Goal: Information Seeking & Learning: Find specific fact

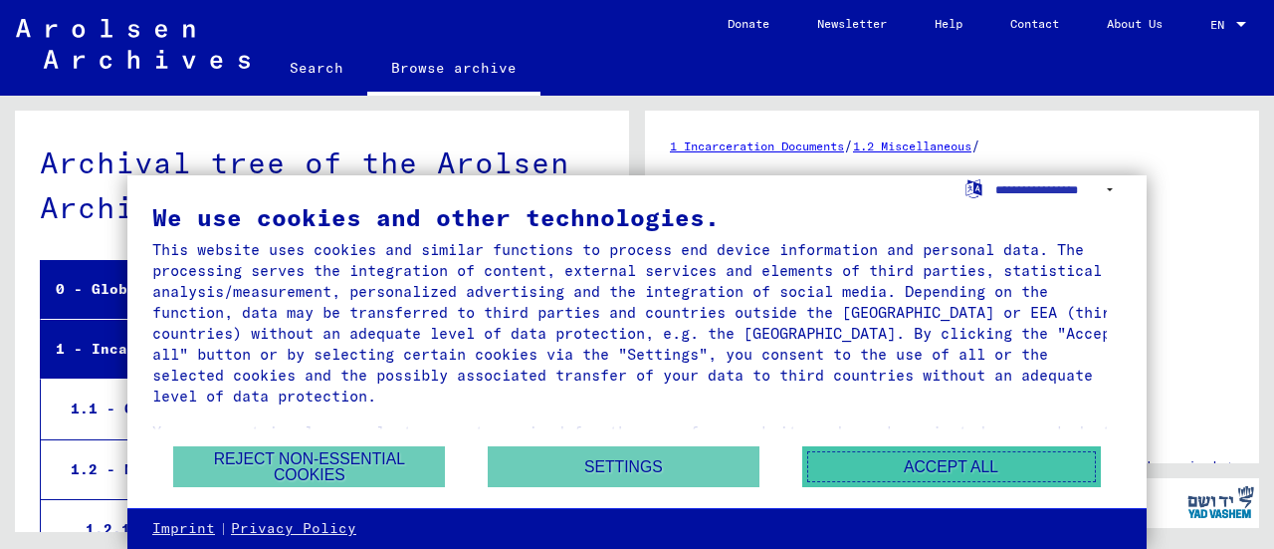
click at [925, 463] on button "Accept all" at bounding box center [951, 466] width 299 height 41
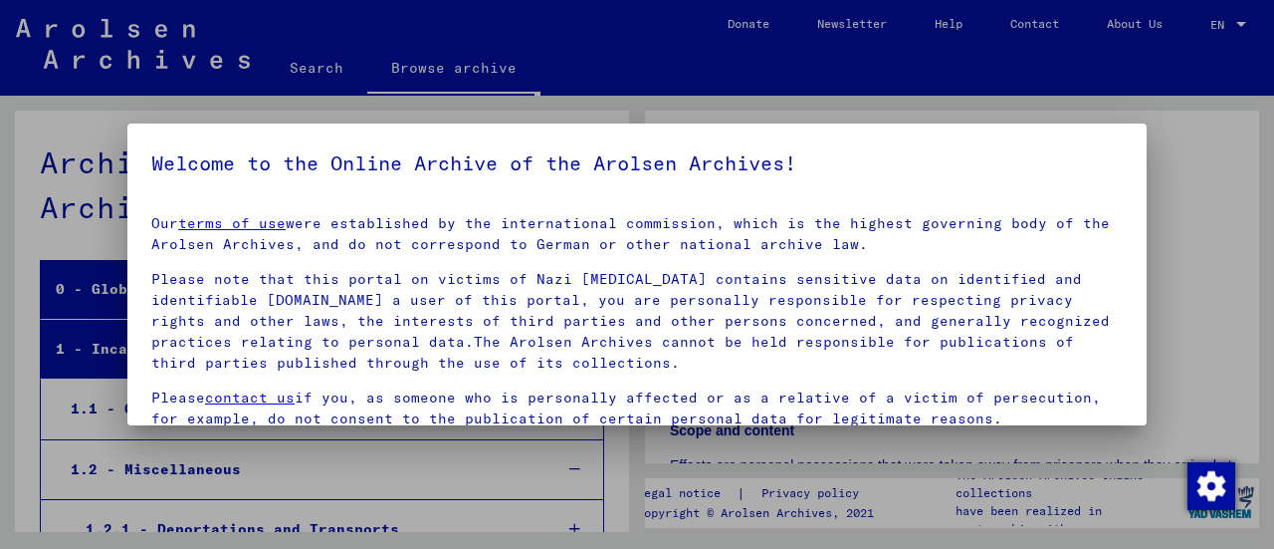
scroll to position [695, 0]
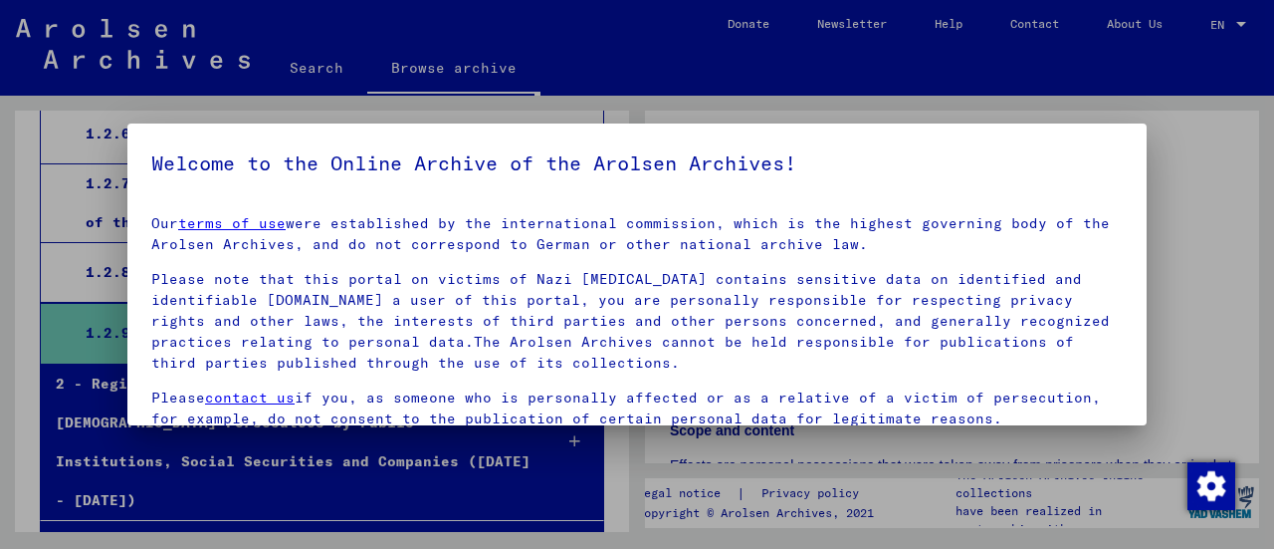
click at [1240, 26] on div at bounding box center [637, 274] width 1274 height 549
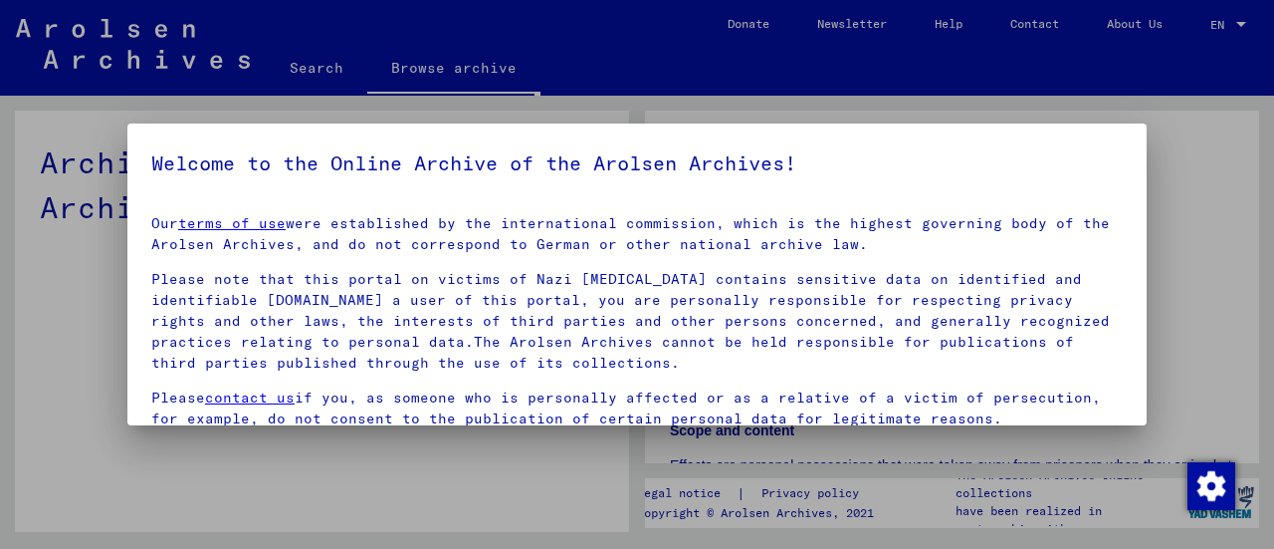
click at [1240, 20] on div at bounding box center [637, 274] width 1274 height 549
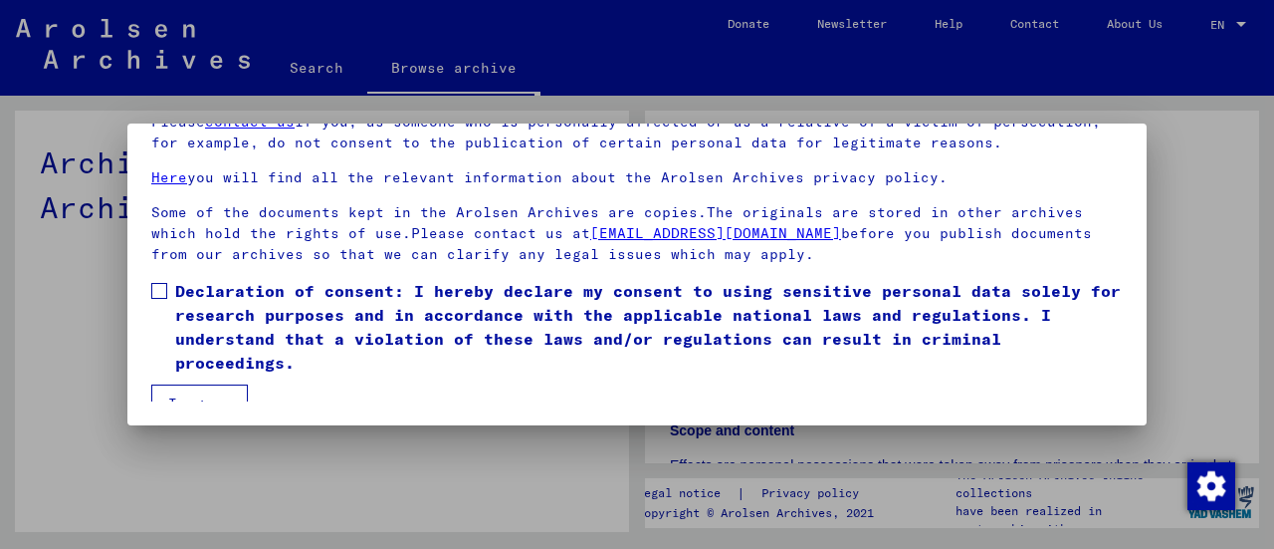
scroll to position [141, 0]
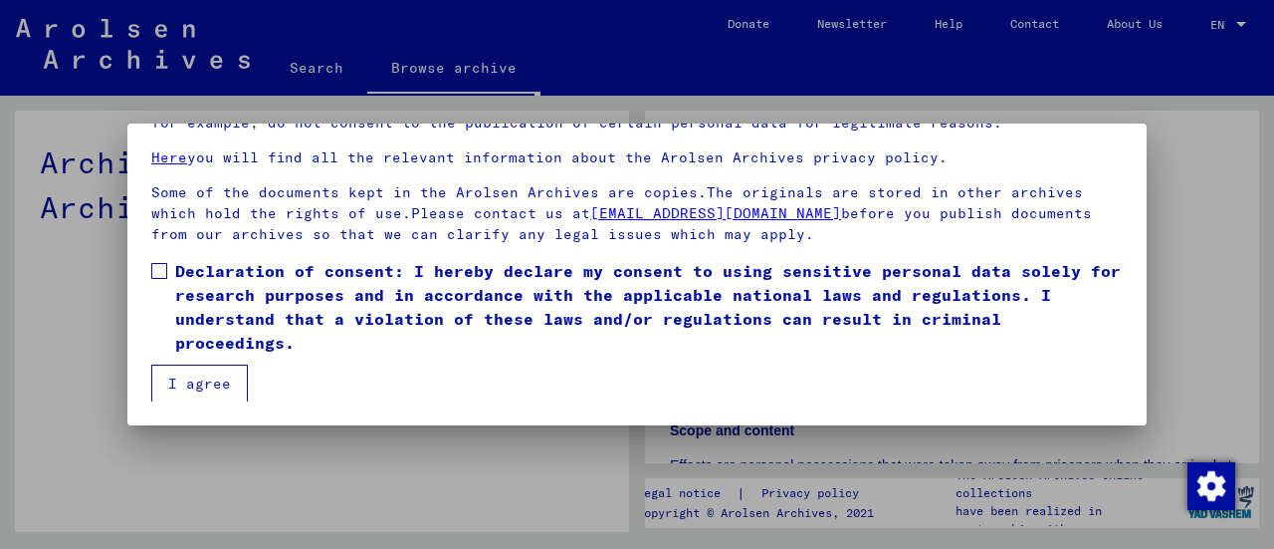
click at [179, 387] on button "I agree" at bounding box center [199, 383] width 97 height 38
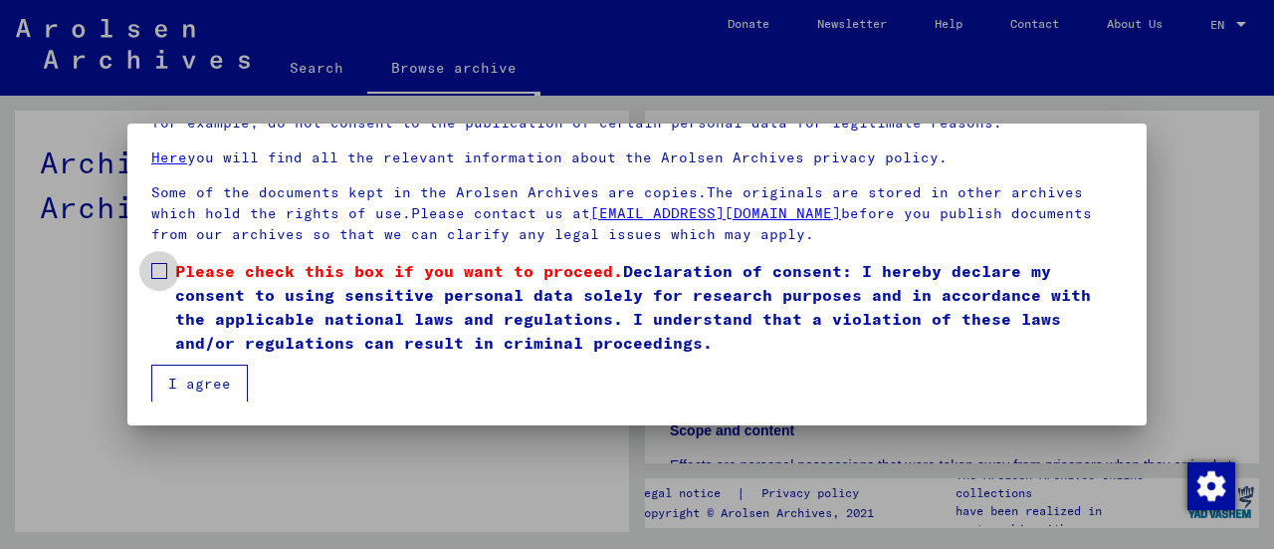
click at [154, 272] on span at bounding box center [159, 271] width 16 height 16
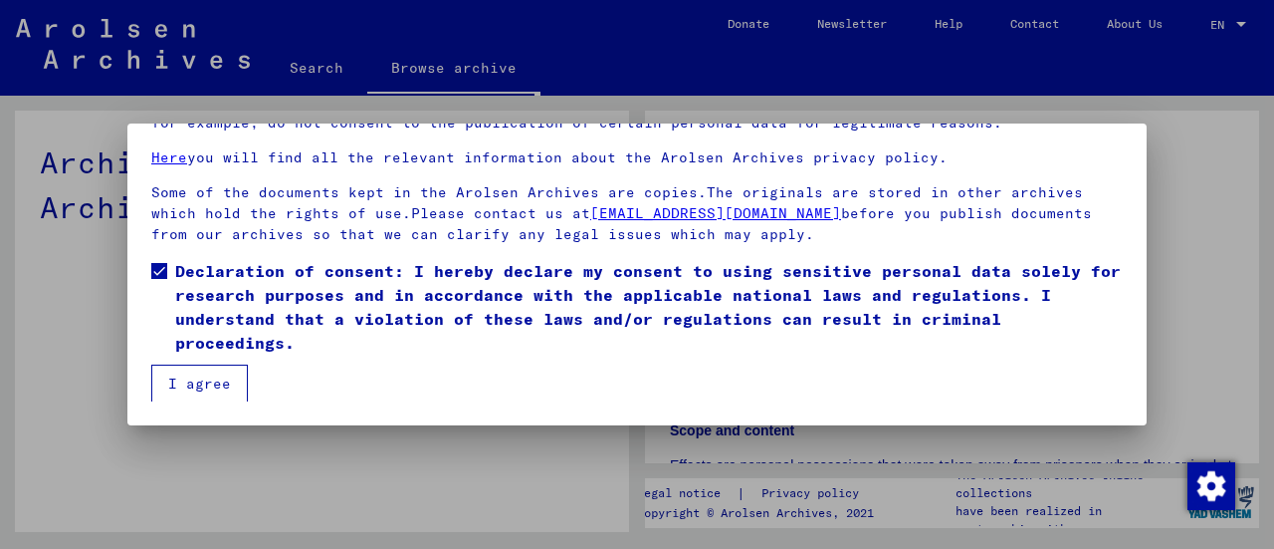
click at [199, 380] on button "I agree" at bounding box center [199, 383] width 97 height 38
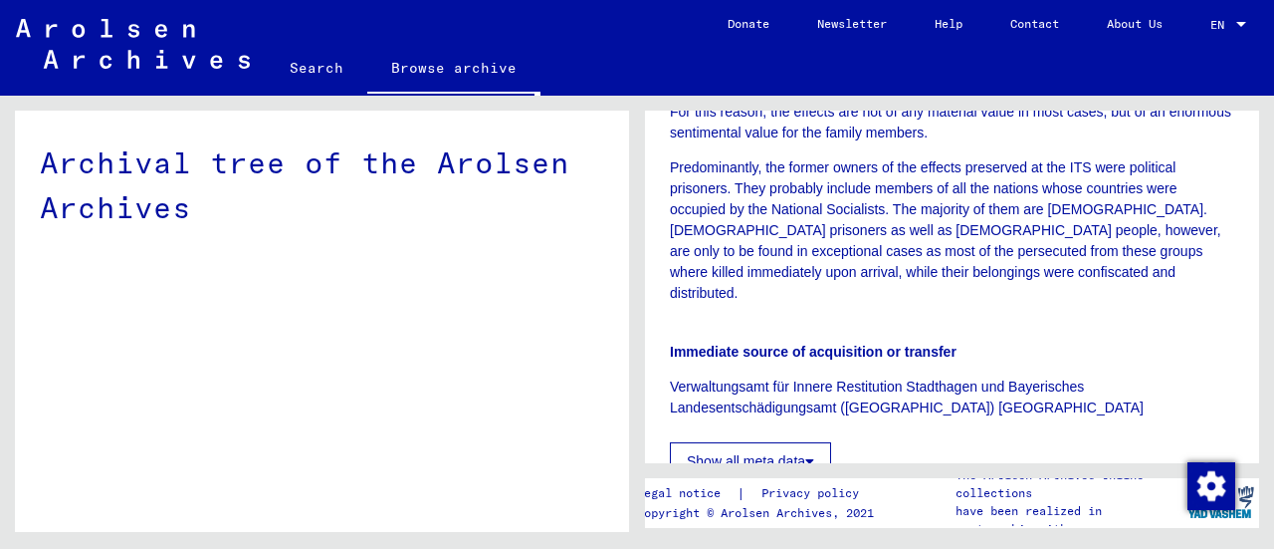
scroll to position [639, 0]
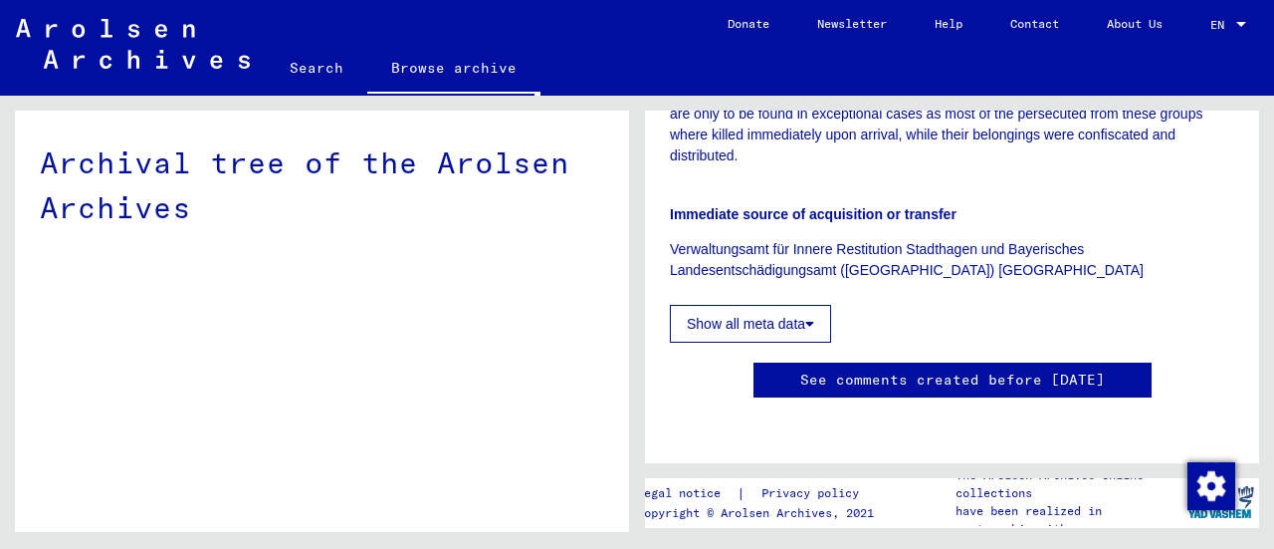
click at [728, 305] on button "Show all meta data" at bounding box center [750, 324] width 161 height 38
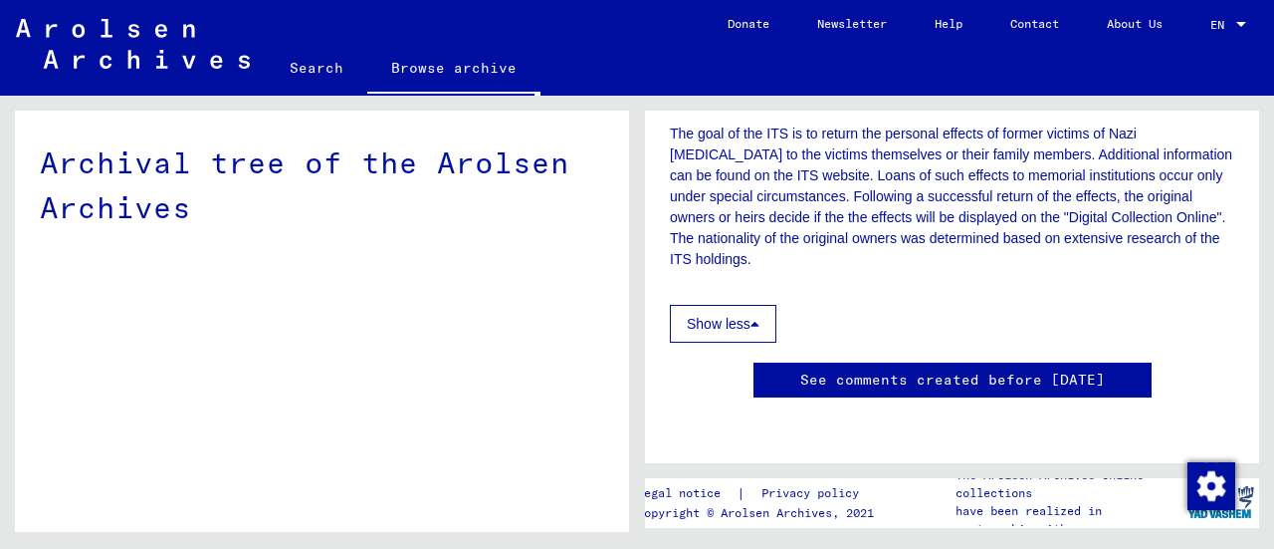
scroll to position [3033, 0]
click at [321, 69] on link "Search" at bounding box center [317, 68] width 102 height 48
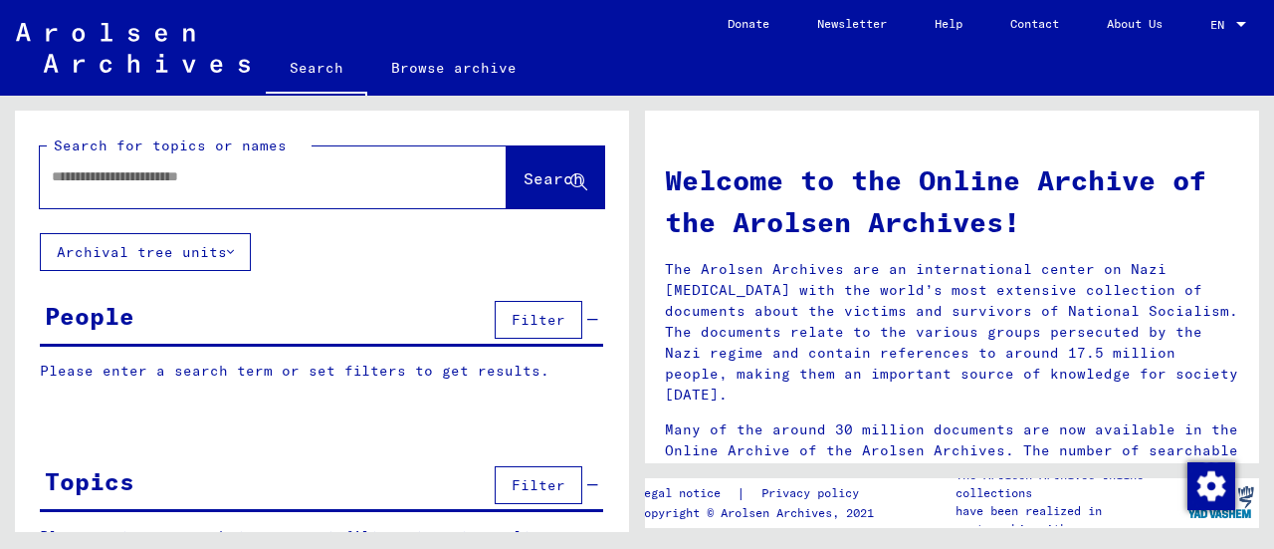
click at [88, 175] on input "text" at bounding box center [249, 176] width 395 height 21
type input "*******"
click at [526, 189] on span "Search" at bounding box center [556, 179] width 64 height 21
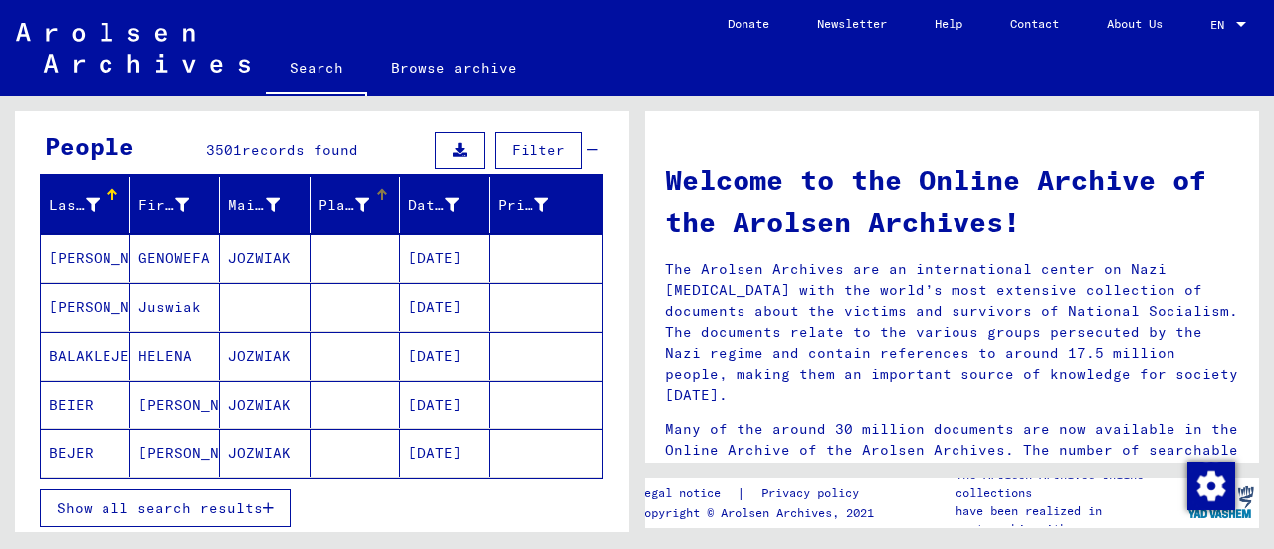
scroll to position [199, 0]
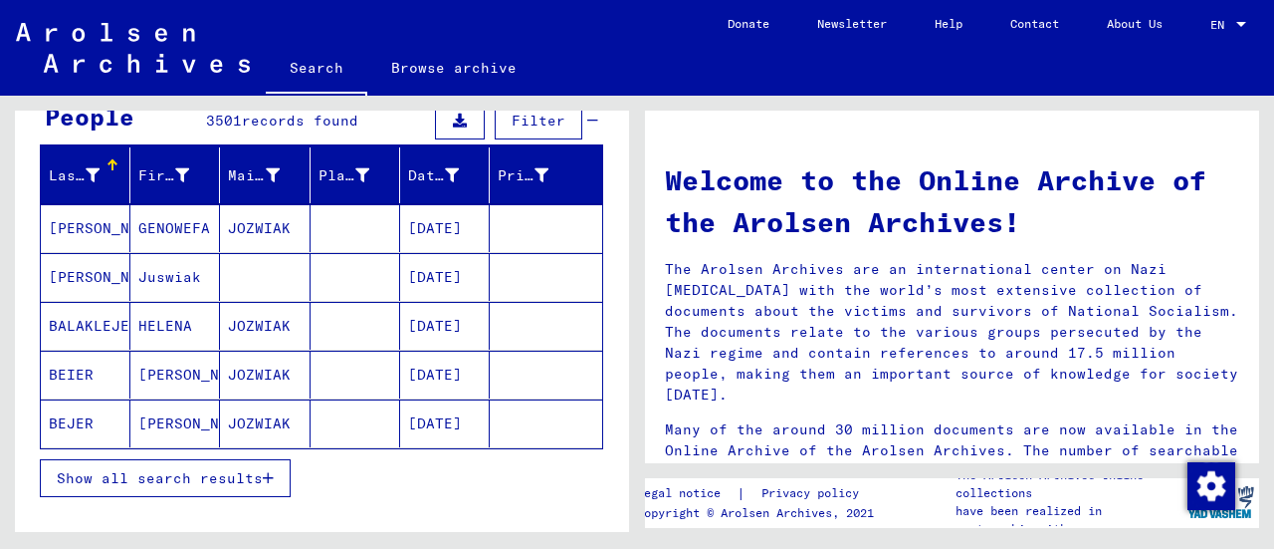
click at [174, 474] on span "Show all search results" at bounding box center [160, 478] width 206 height 18
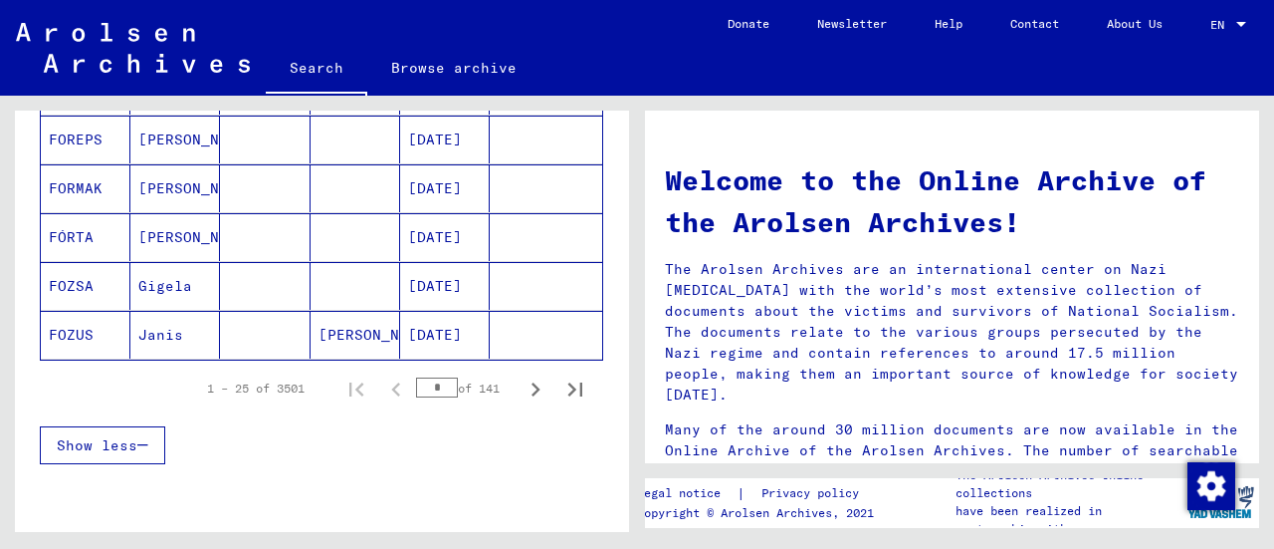
scroll to position [1294, 0]
